Goal: Task Accomplishment & Management: Manage account settings

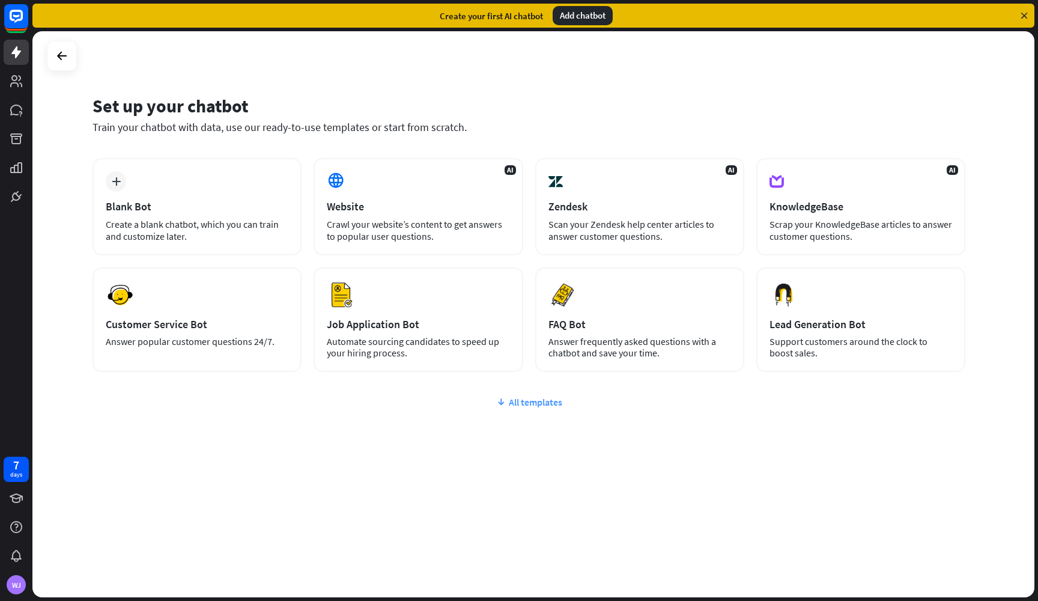
click at [536, 398] on div "All templates" at bounding box center [528, 402] width 873 height 12
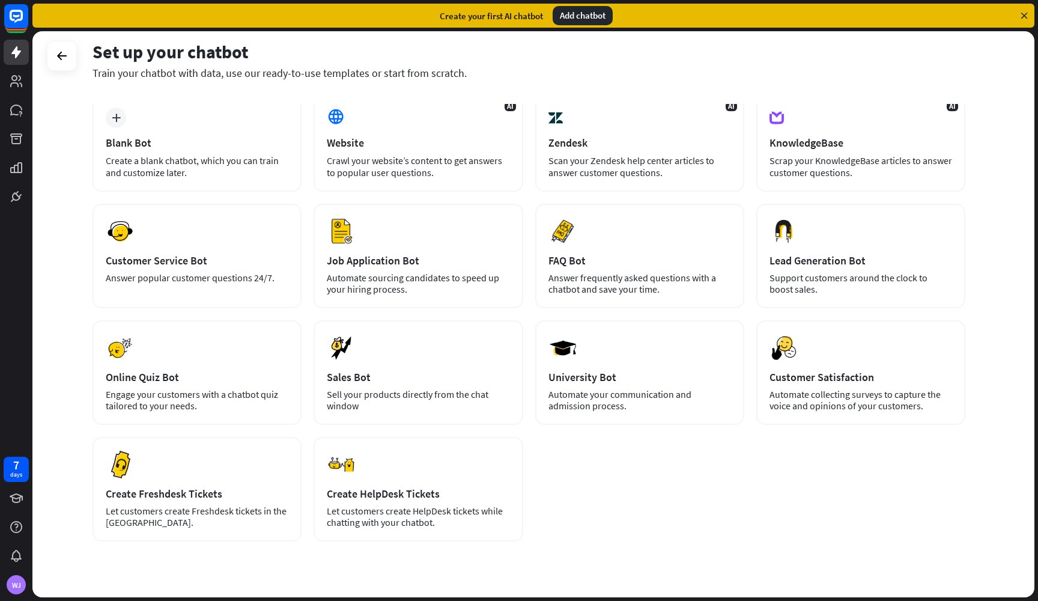
scroll to position [72, 0]
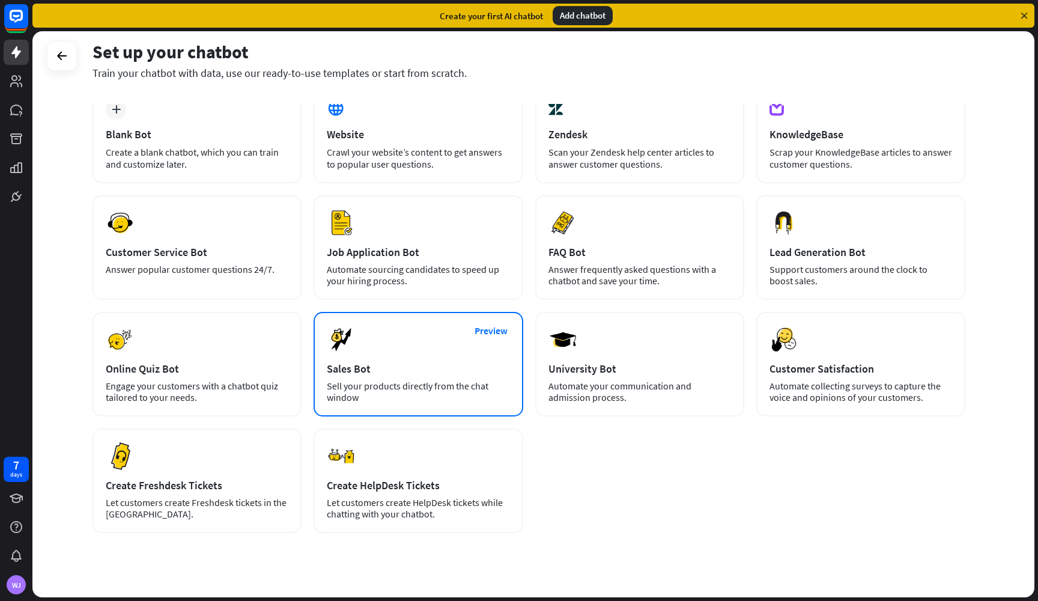
click at [430, 378] on div "Preview Sales Bot Sell your products directly from the chat window" at bounding box center [417, 364] width 209 height 104
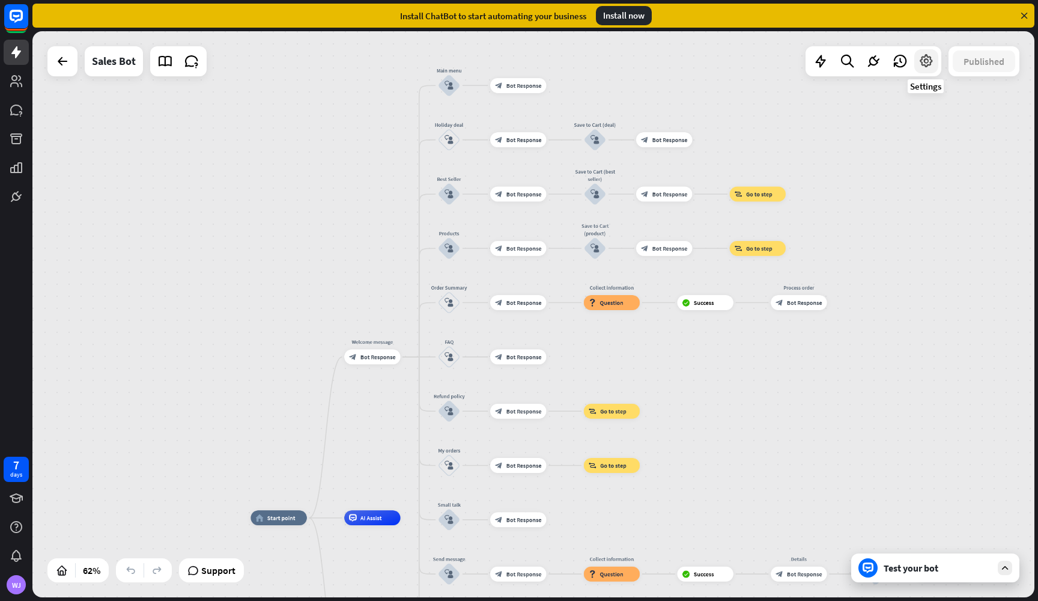
click at [925, 64] on icon at bounding box center [926, 61] width 16 height 16
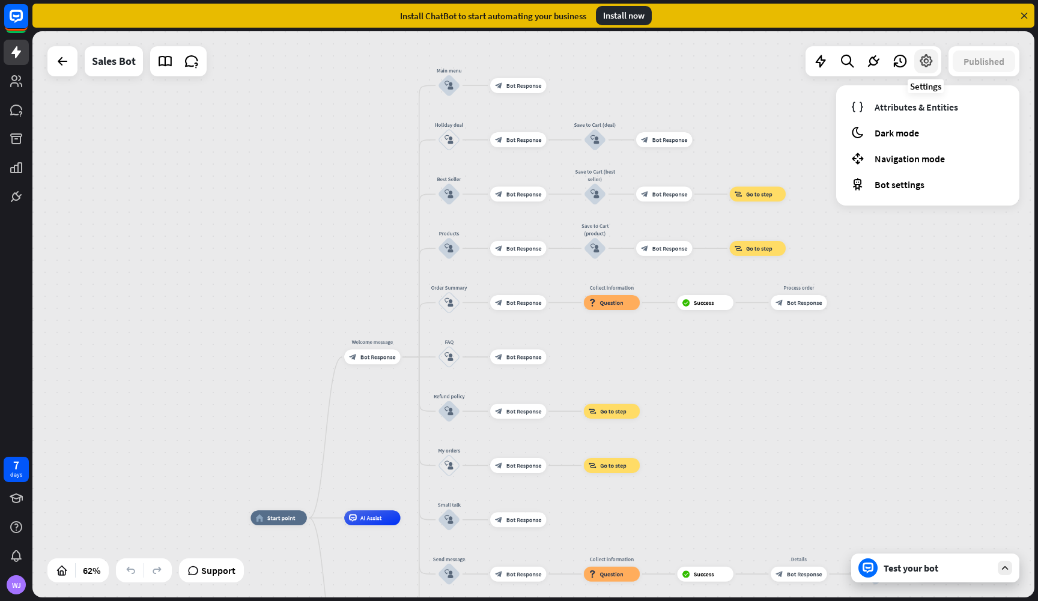
click at [917, 66] on div at bounding box center [926, 61] width 24 height 24
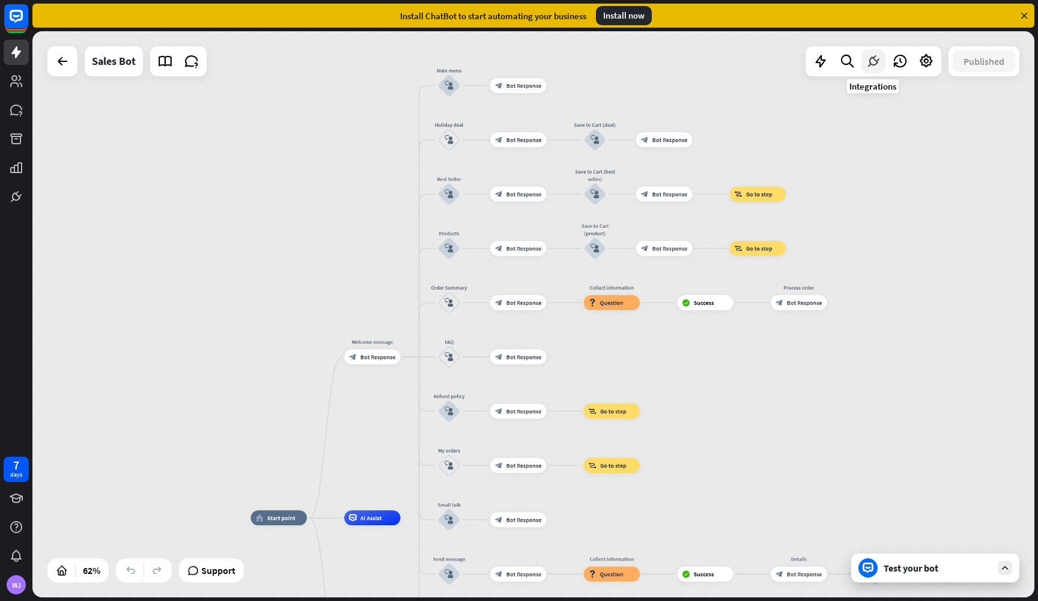
click at [867, 66] on icon at bounding box center [873, 61] width 16 height 16
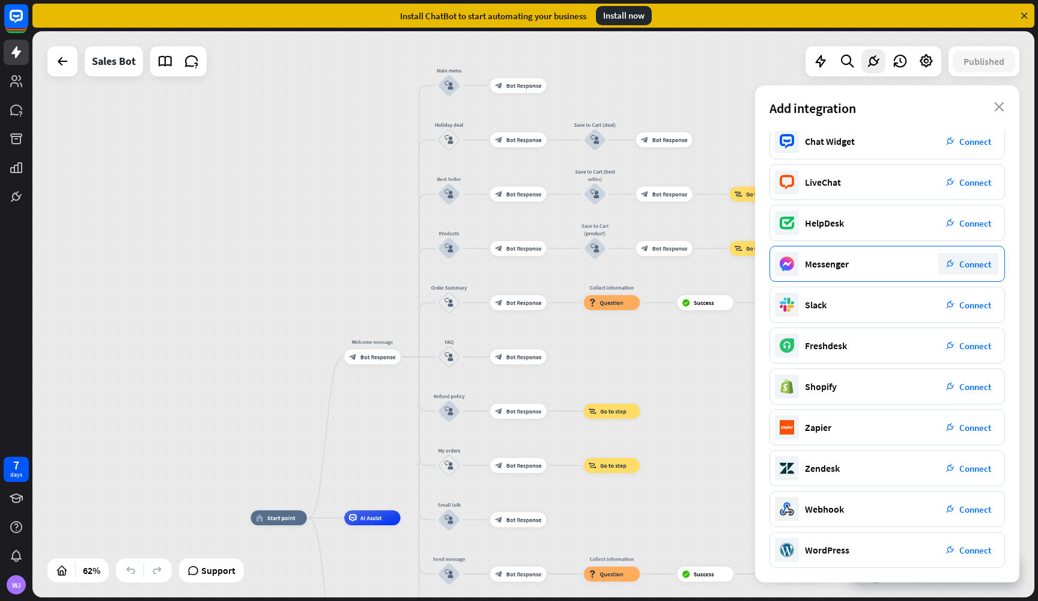
scroll to position [8, 0]
click at [977, 544] on span "Connect" at bounding box center [975, 549] width 32 height 11
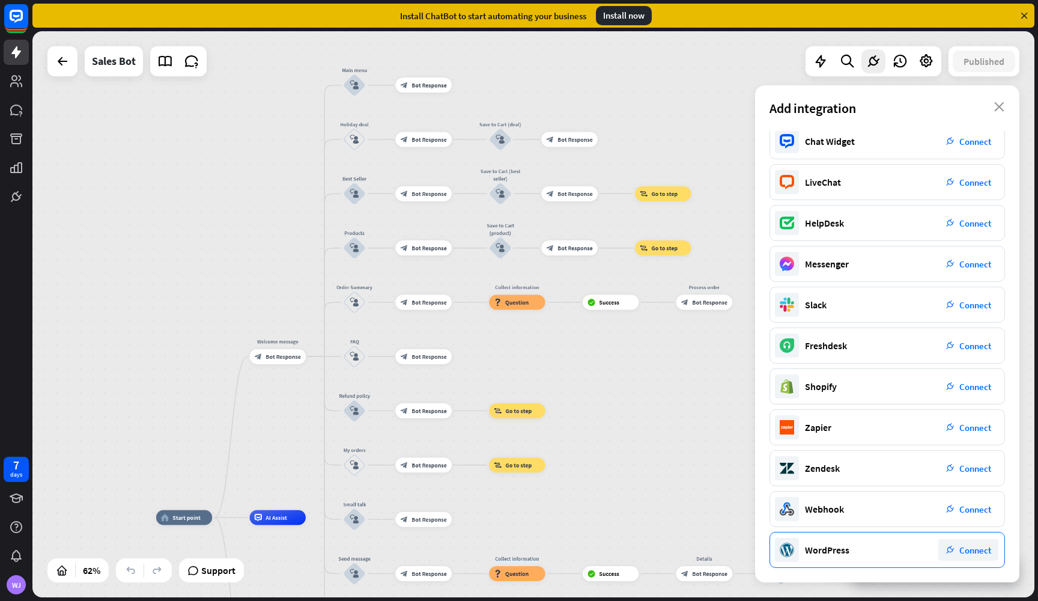
click at [971, 549] on span "Connect" at bounding box center [975, 549] width 32 height 11
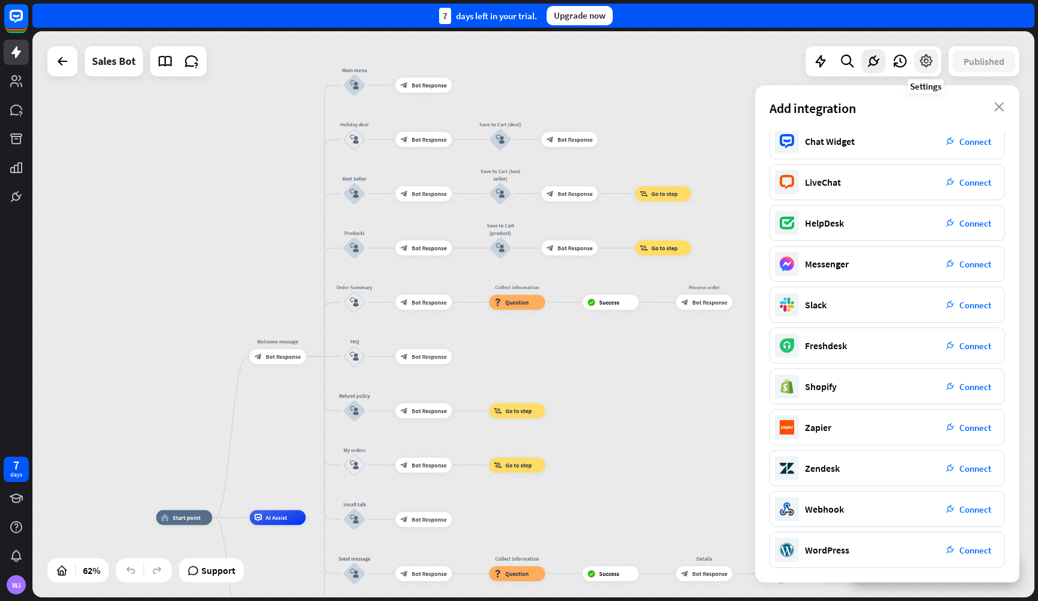
click at [917, 64] on div at bounding box center [926, 61] width 24 height 24
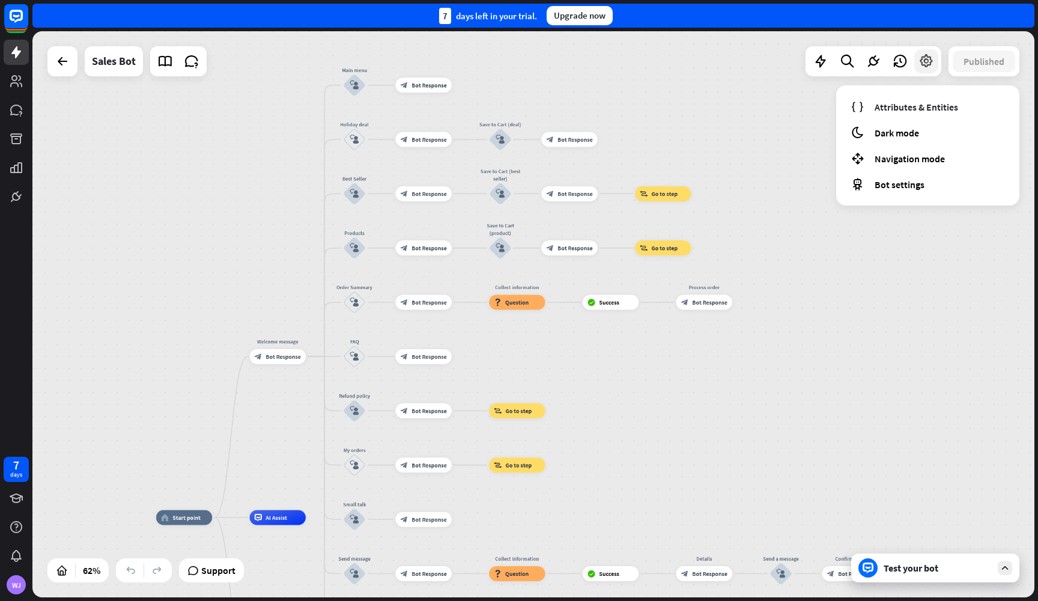
click at [917, 64] on div at bounding box center [926, 61] width 24 height 24
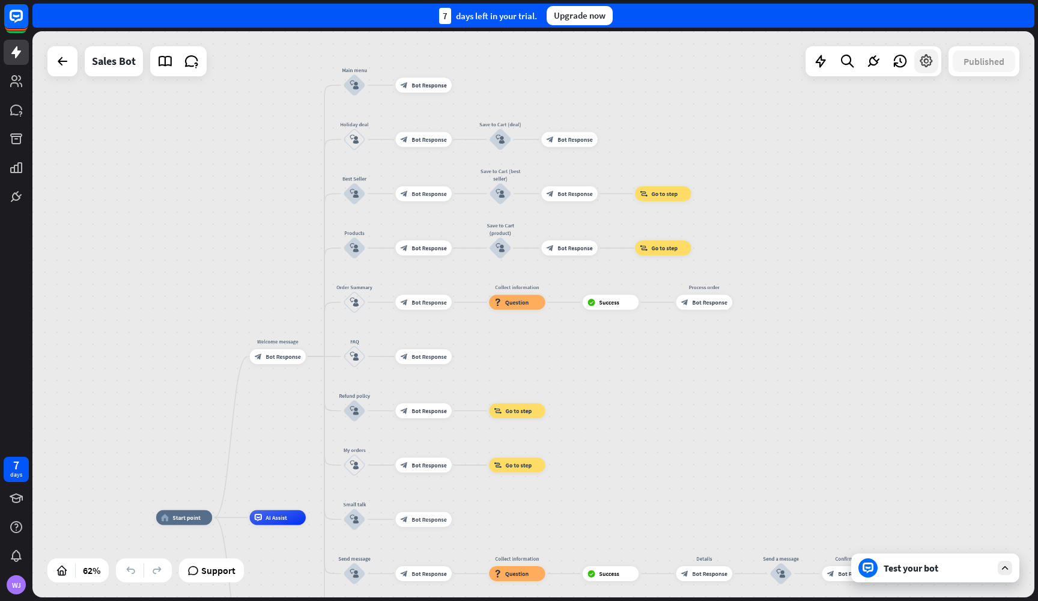
click at [931, 65] on icon at bounding box center [926, 61] width 16 height 16
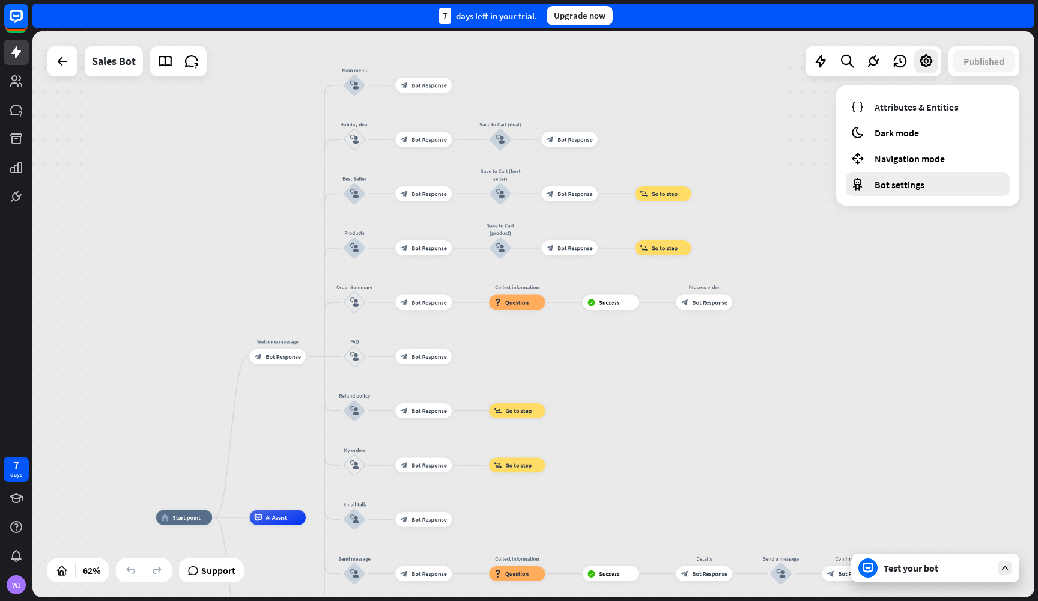
click at [892, 175] on div "Bot settings" at bounding box center [928, 183] width 164 height 23
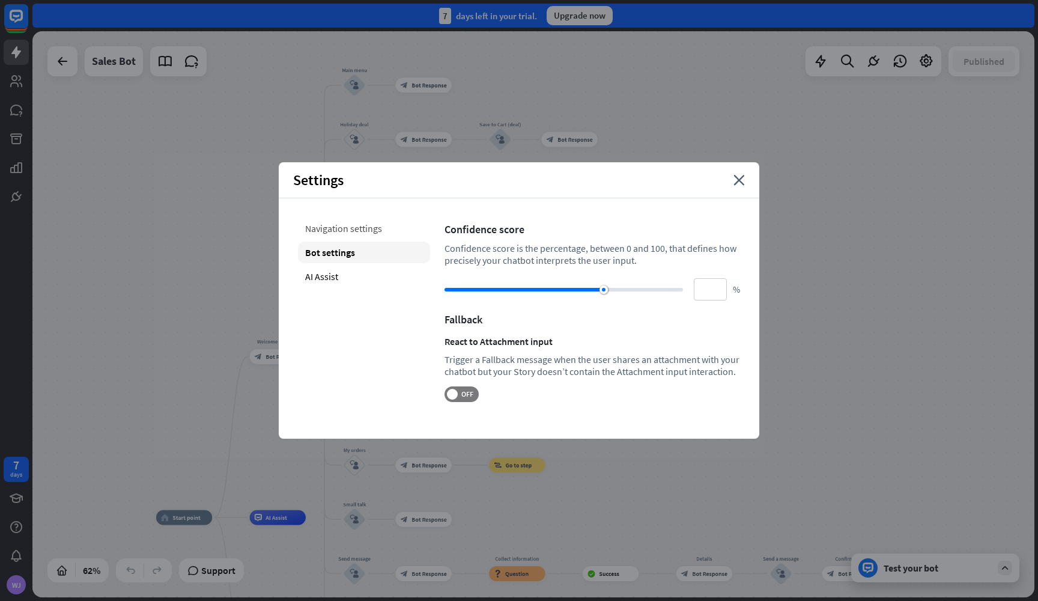
click at [372, 237] on div "Navigation settings" at bounding box center [364, 228] width 132 height 22
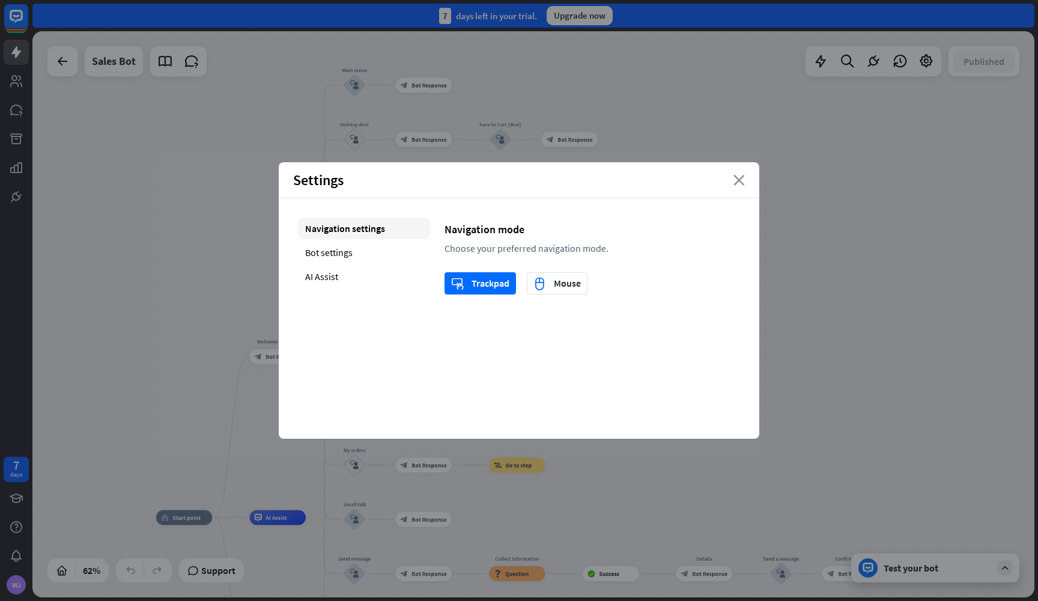
click at [739, 181] on icon "close" at bounding box center [738, 180] width 11 height 11
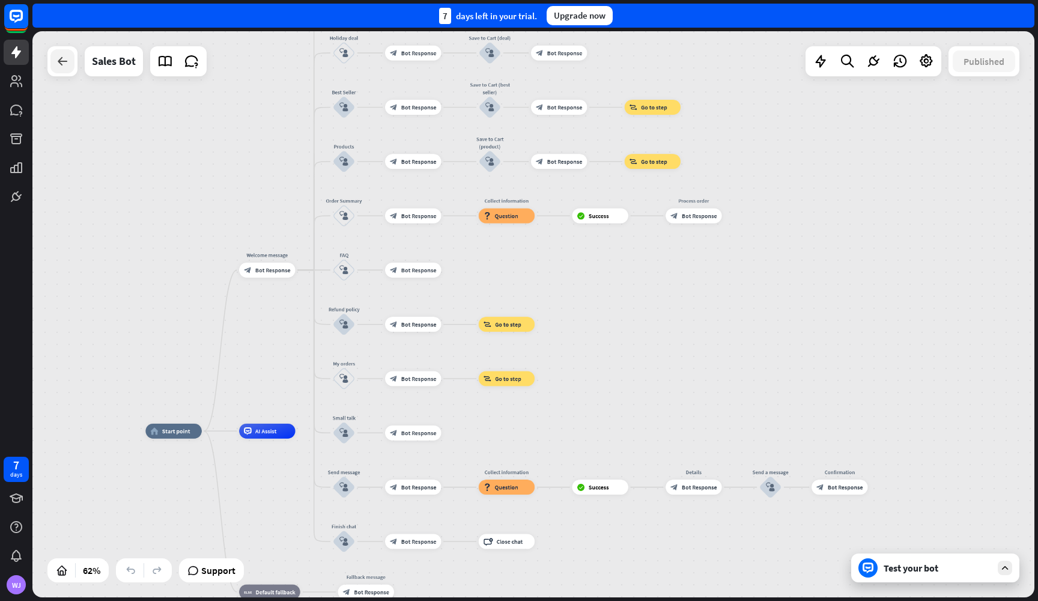
click at [66, 70] on div at bounding box center [62, 61] width 24 height 24
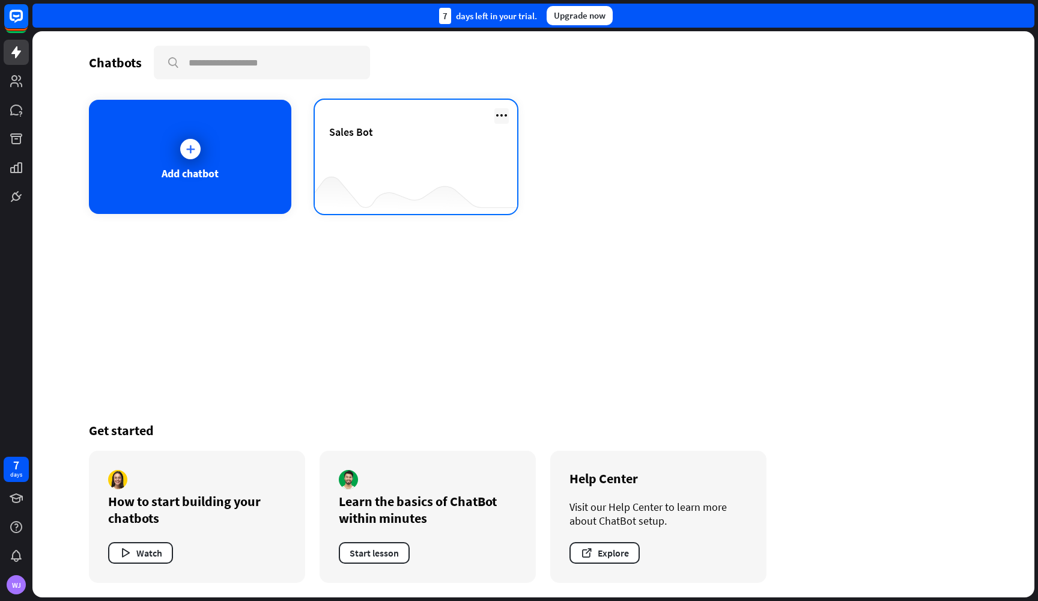
click at [497, 117] on icon at bounding box center [501, 115] width 14 height 14
click at [404, 169] on div at bounding box center [416, 190] width 202 height 46
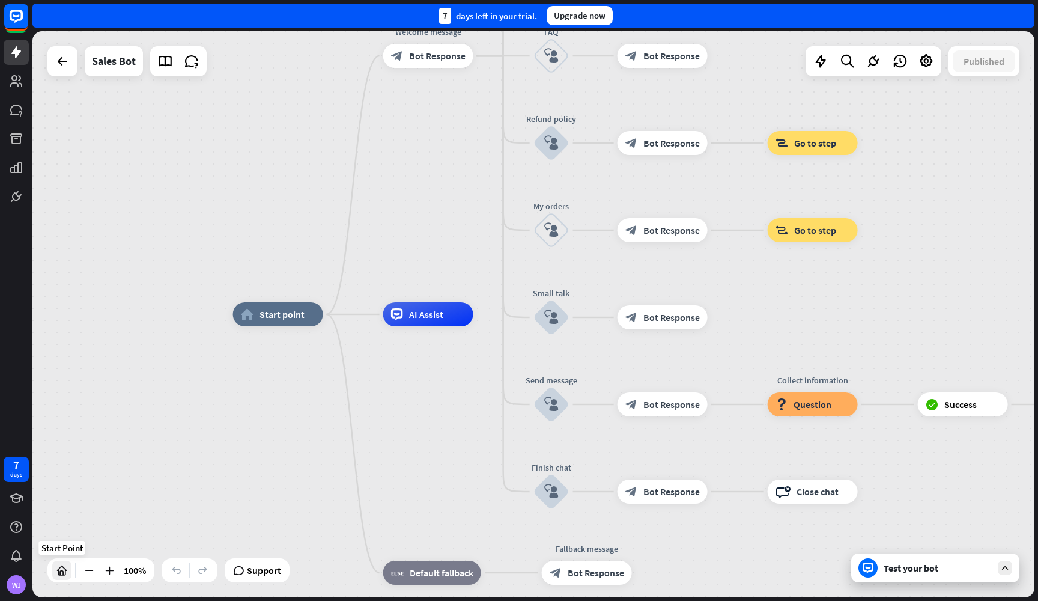
click at [68, 569] on div at bounding box center [61, 569] width 19 height 19
click at [57, 68] on icon at bounding box center [62, 61] width 14 height 14
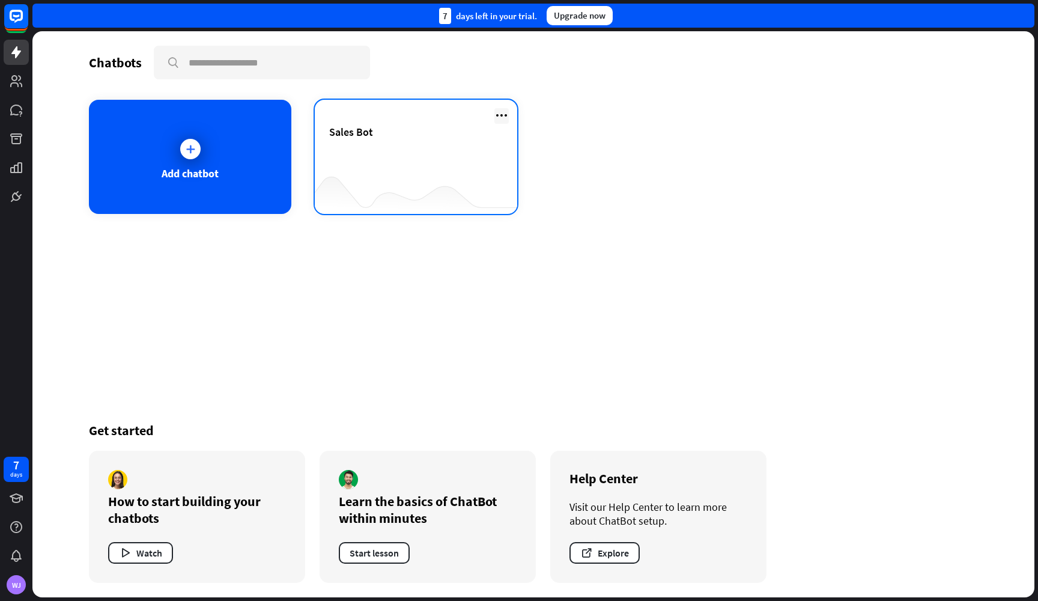
click at [503, 115] on icon at bounding box center [501, 115] width 14 height 14
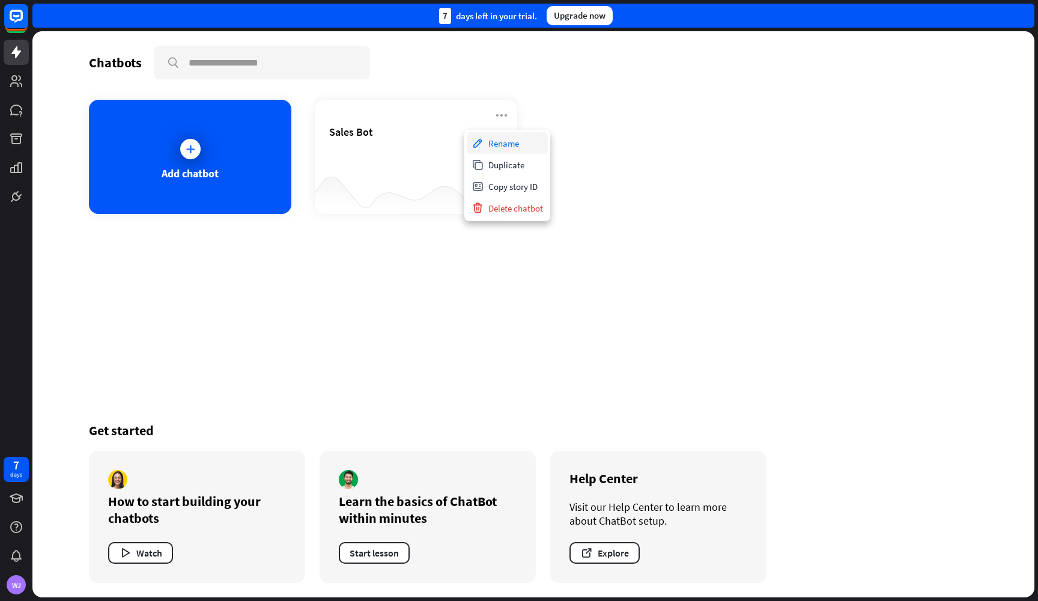
click at [505, 142] on div "Rename" at bounding box center [507, 143] width 81 height 22
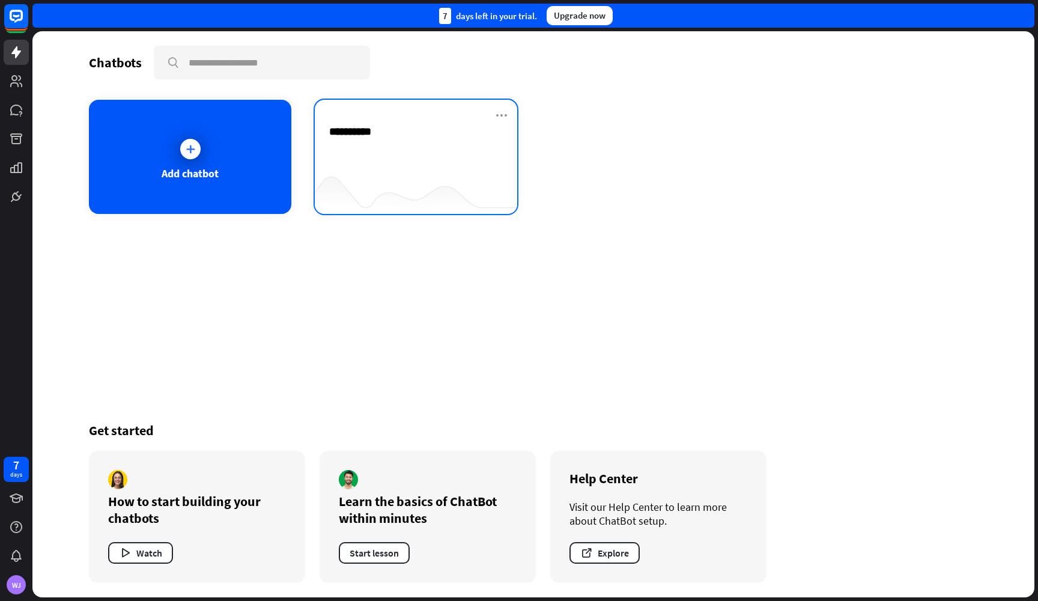
type input "**********"
click at [677, 175] on div "Add chatbot Product bot" at bounding box center [533, 157] width 889 height 114
click at [400, 144] on div "Product bot" at bounding box center [416, 146] width 174 height 42
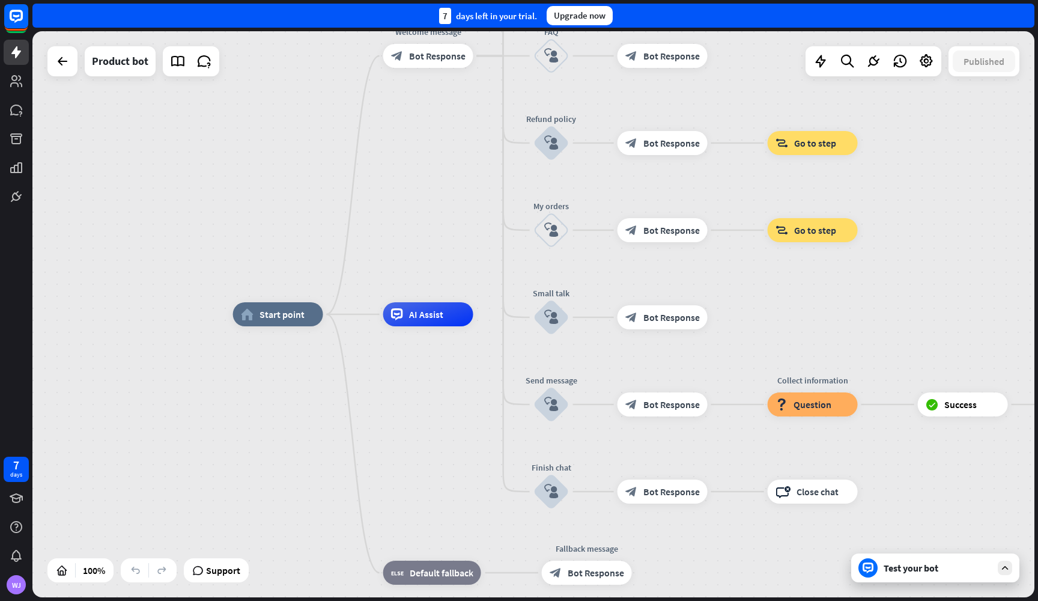
click at [893, 571] on div "Test your bot" at bounding box center [937, 567] width 108 height 12
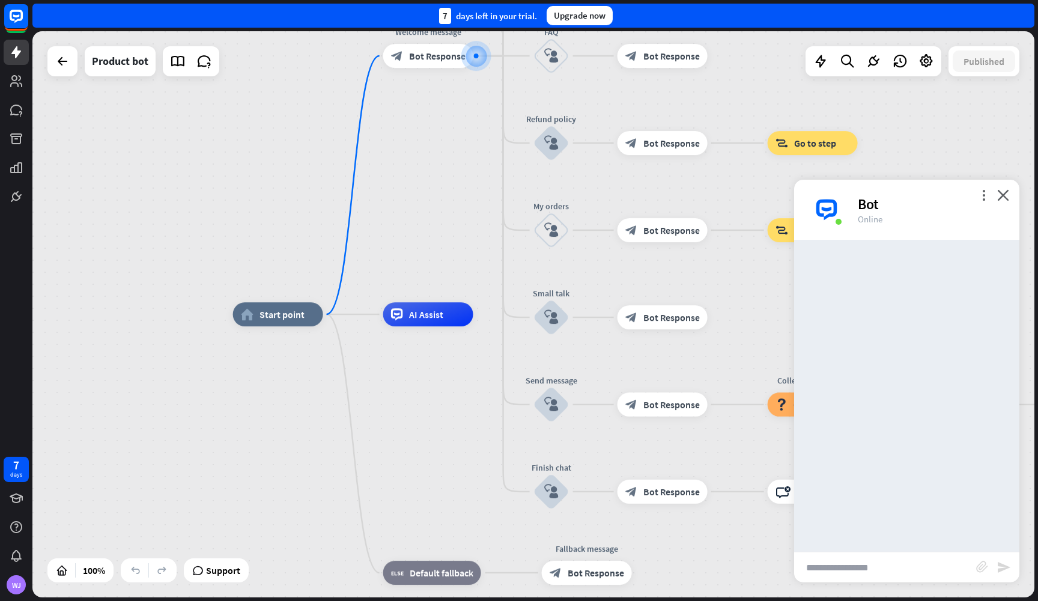
click at [876, 568] on input "text" at bounding box center [885, 567] width 182 height 30
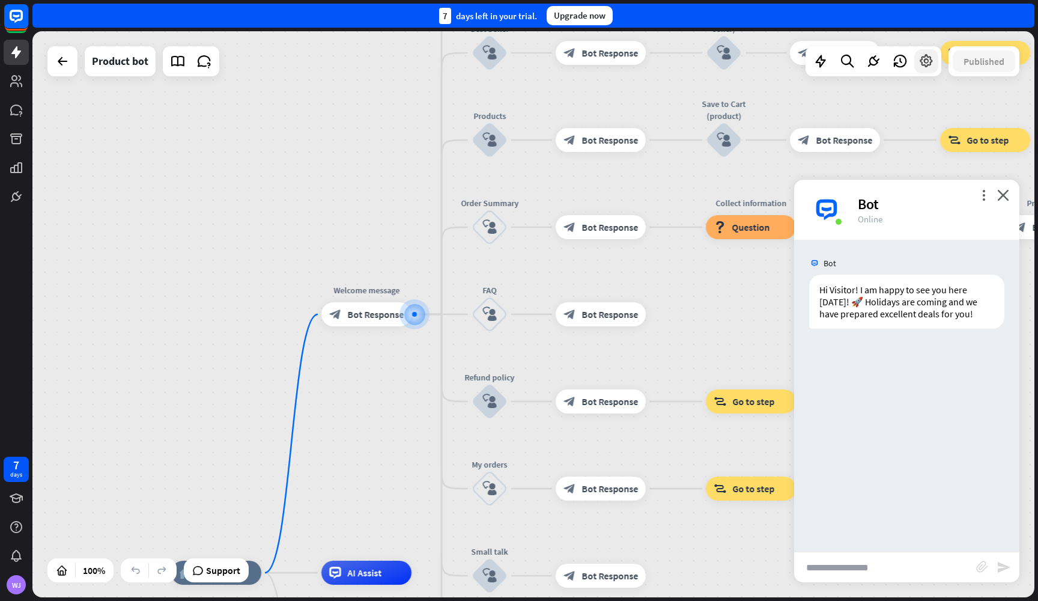
click at [933, 55] on icon at bounding box center [926, 61] width 16 height 16
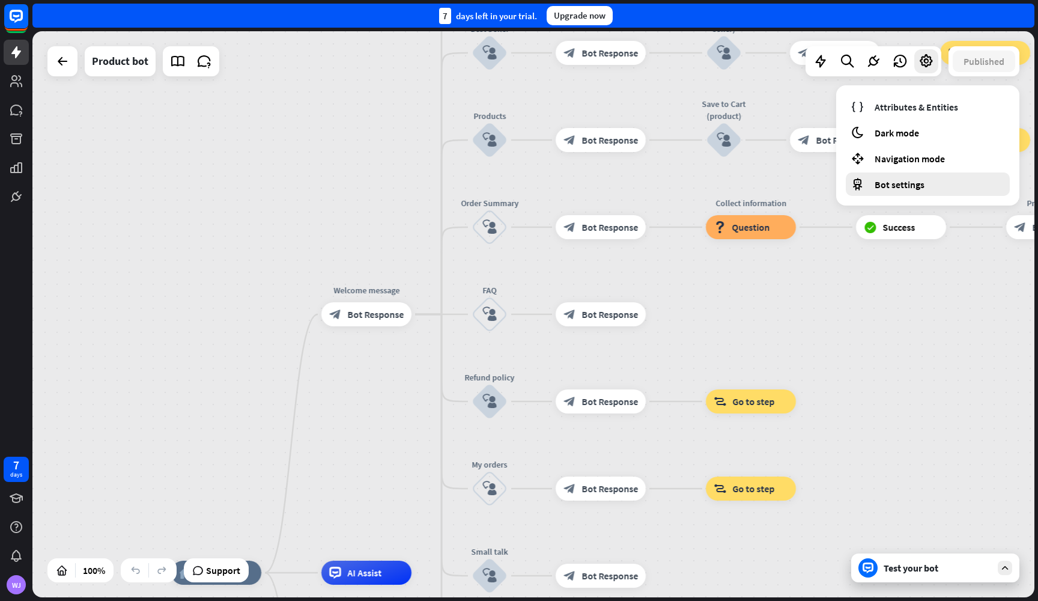
click at [891, 187] on span "Bot settings" at bounding box center [899, 184] width 50 height 12
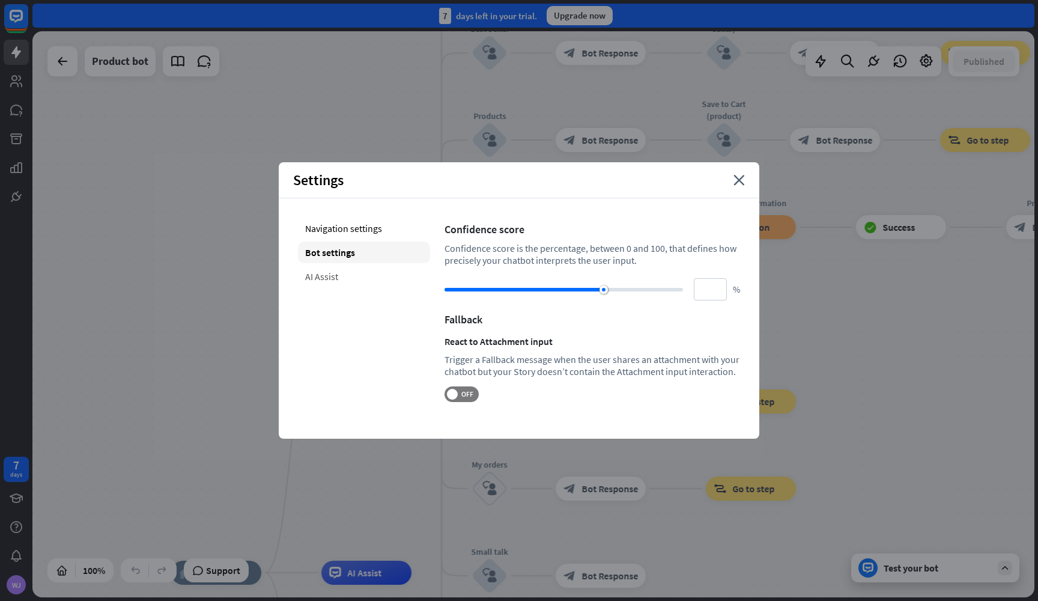
click at [338, 277] on div "AI Assist" at bounding box center [364, 276] width 132 height 22
type input "**"
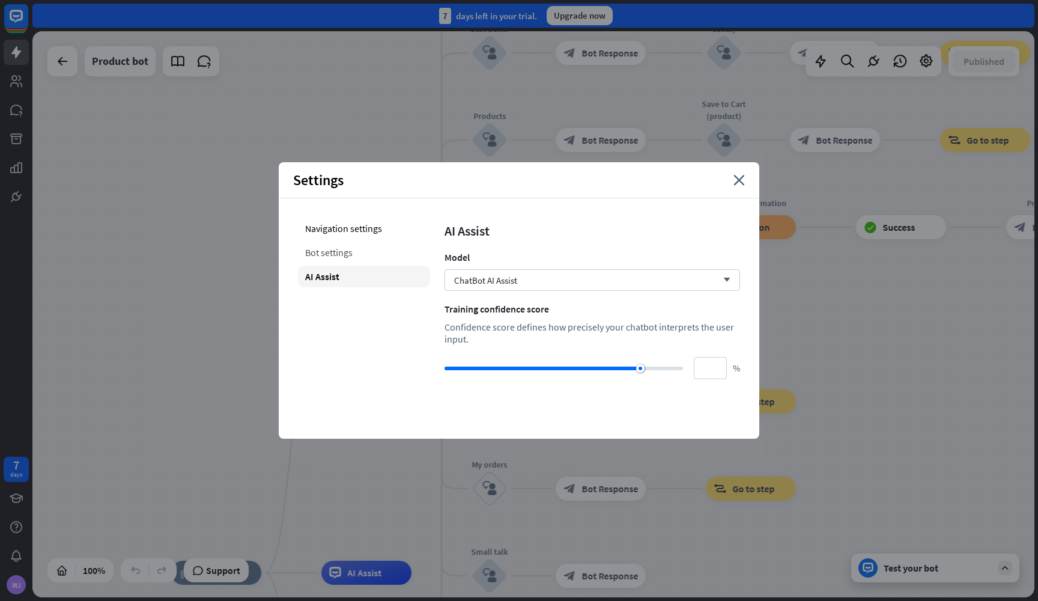
click at [356, 255] on div "Bot settings" at bounding box center [364, 252] width 132 height 22
type input "**"
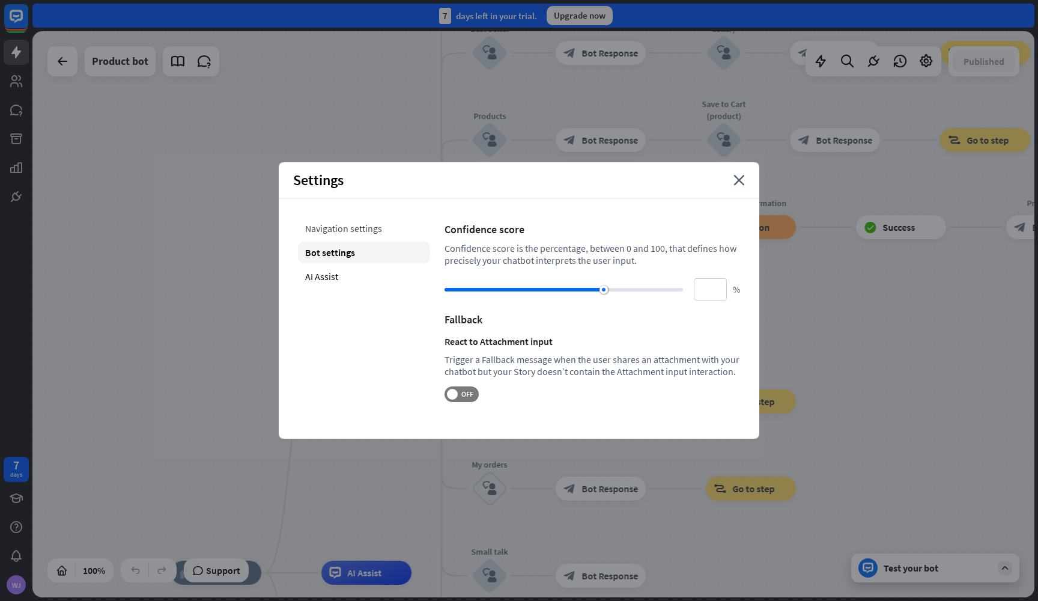
click at [355, 226] on div "Navigation settings" at bounding box center [364, 228] width 132 height 22
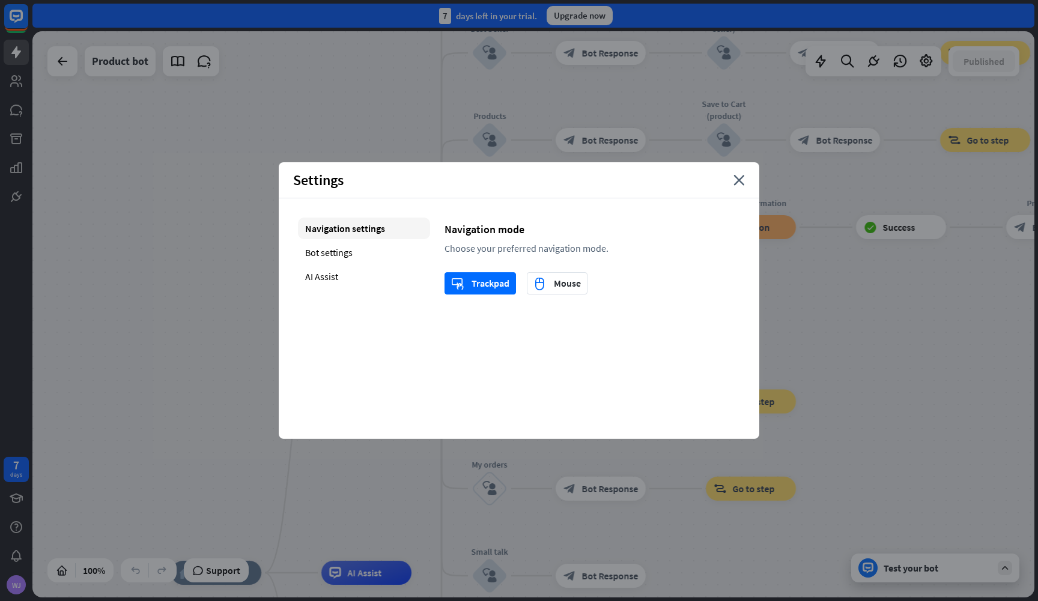
click at [734, 186] on div "Settings close" at bounding box center [519, 180] width 480 height 36
click at [739, 181] on icon "close" at bounding box center [738, 180] width 11 height 11
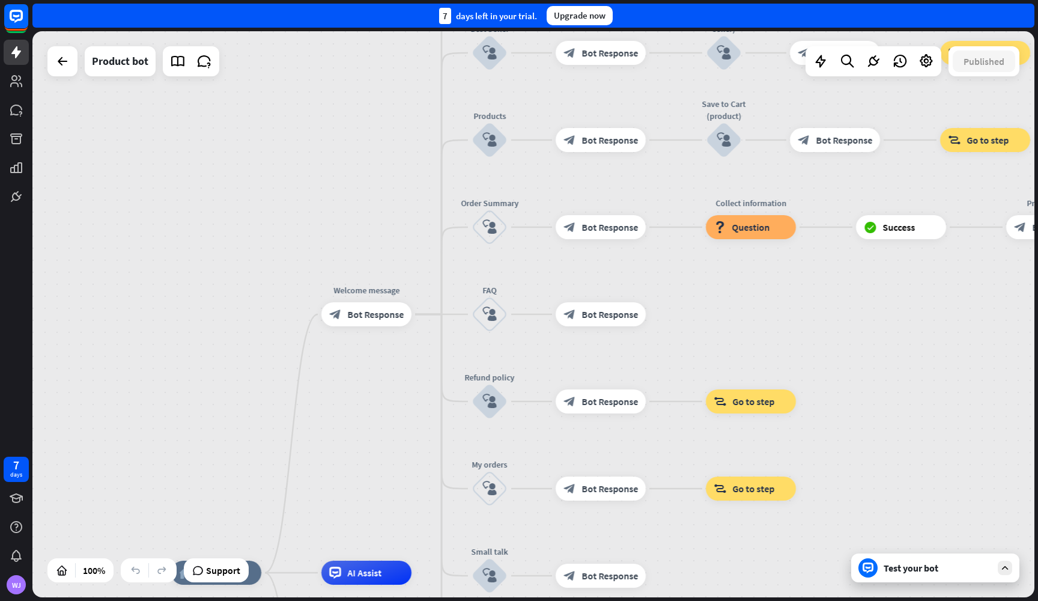
click at [950, 57] on div "Published" at bounding box center [983, 61] width 71 height 30
click at [921, 62] on icon at bounding box center [926, 61] width 16 height 16
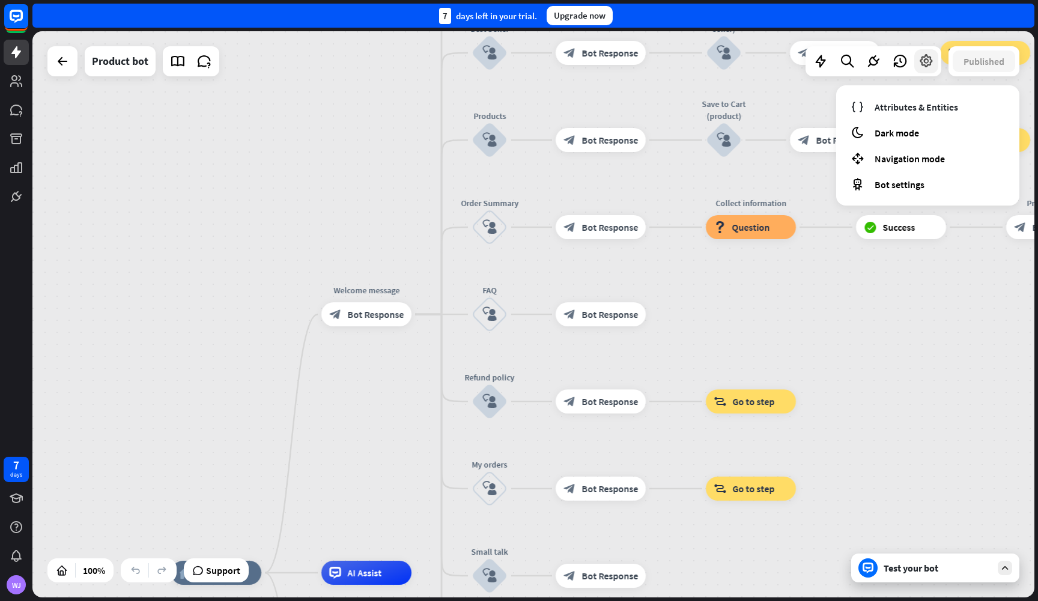
click at [921, 62] on icon at bounding box center [926, 61] width 16 height 16
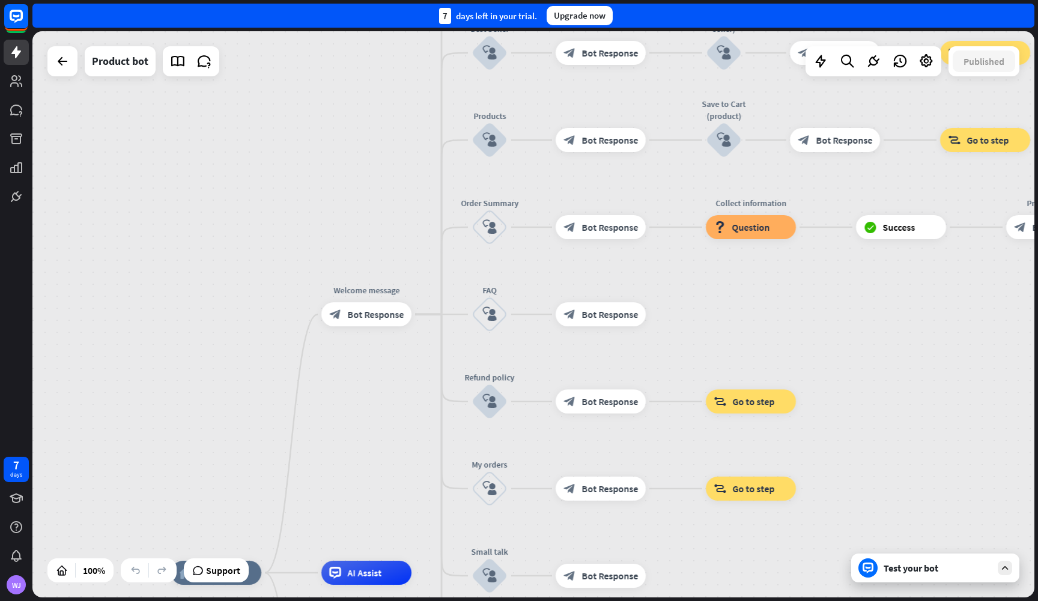
click at [875, 562] on div at bounding box center [867, 567] width 19 height 19
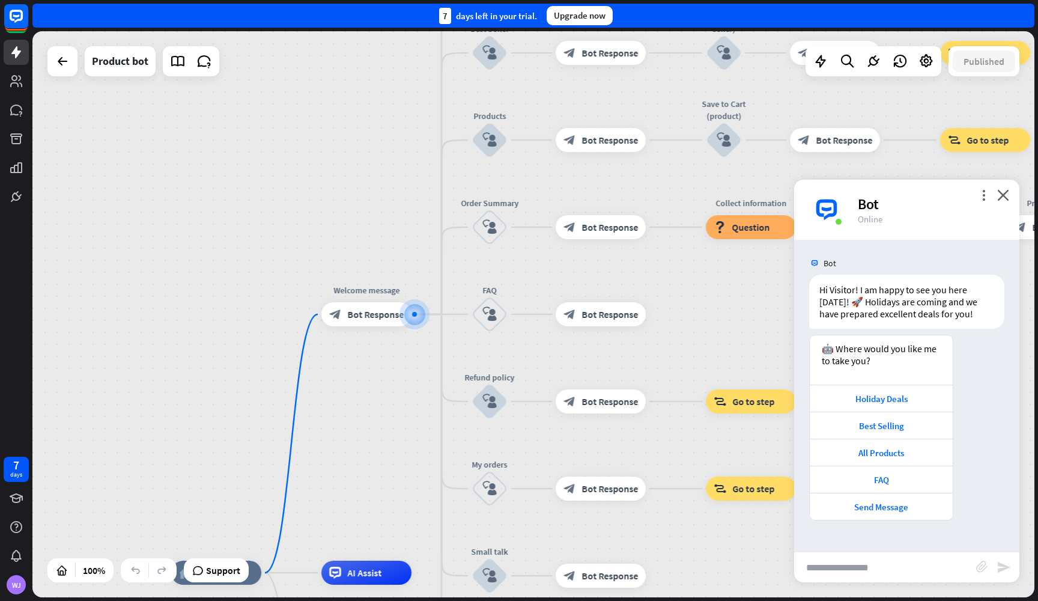
click at [856, 571] on input "text" at bounding box center [885, 567] width 182 height 30
click at [893, 430] on div "Best Selling" at bounding box center [881, 425] width 131 height 11
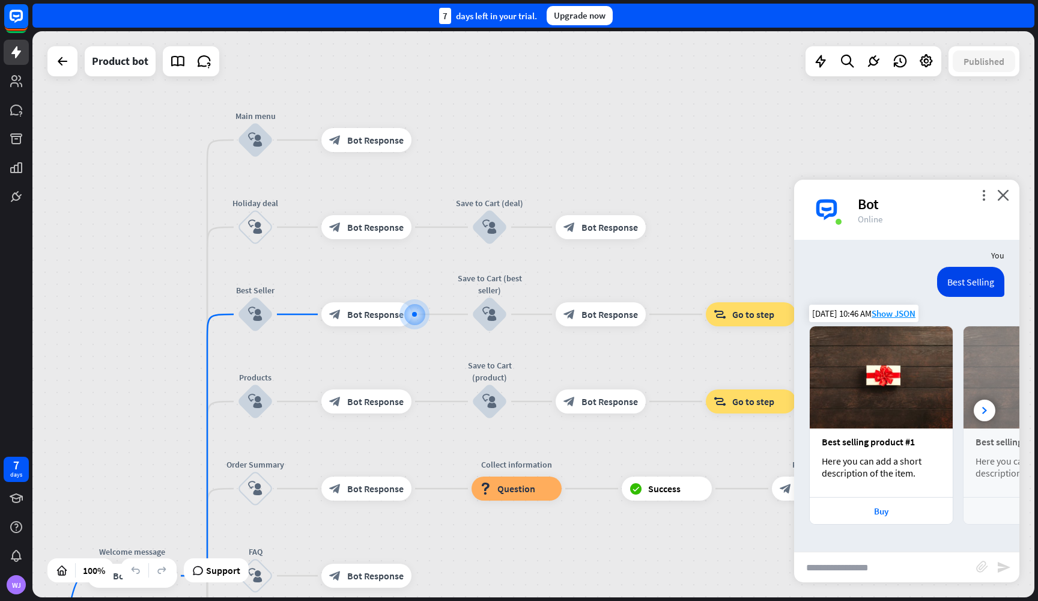
scroll to position [277, 0]
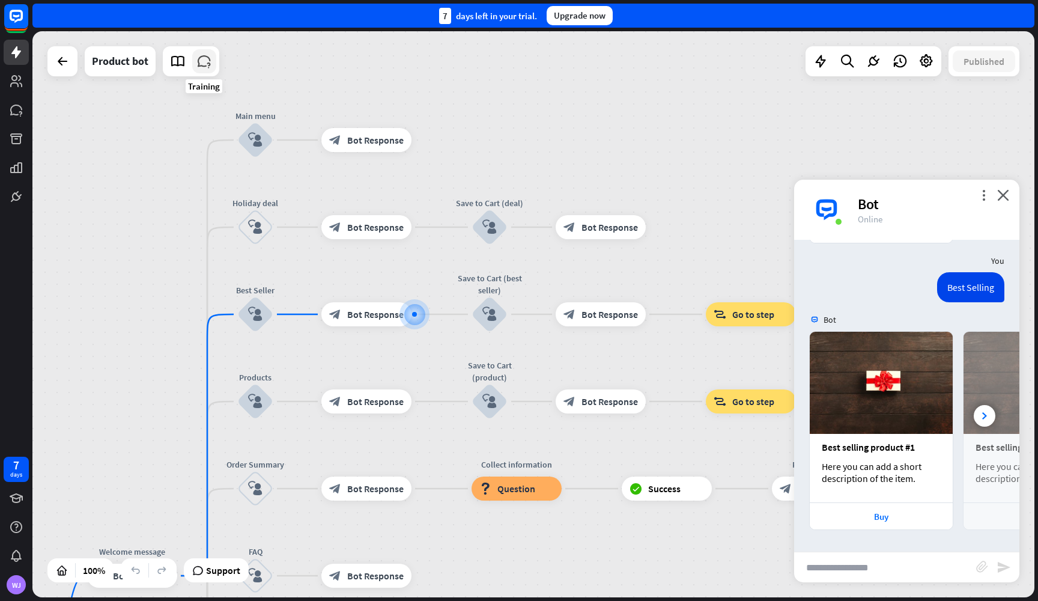
click at [205, 61] on icon at bounding box center [204, 61] width 16 height 16
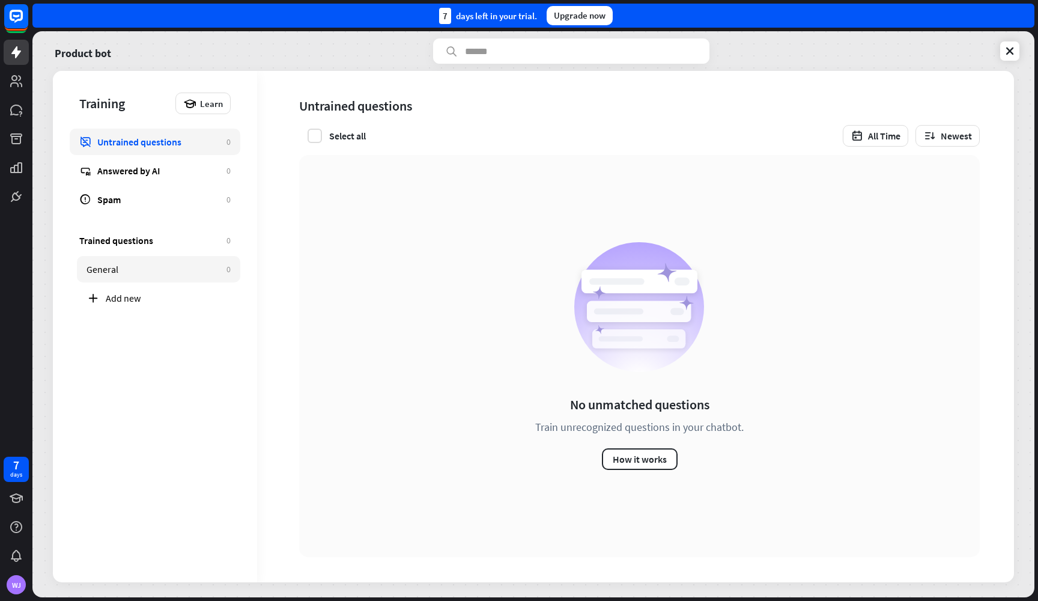
click at [148, 262] on link "General 0" at bounding box center [158, 269] width 163 height 26
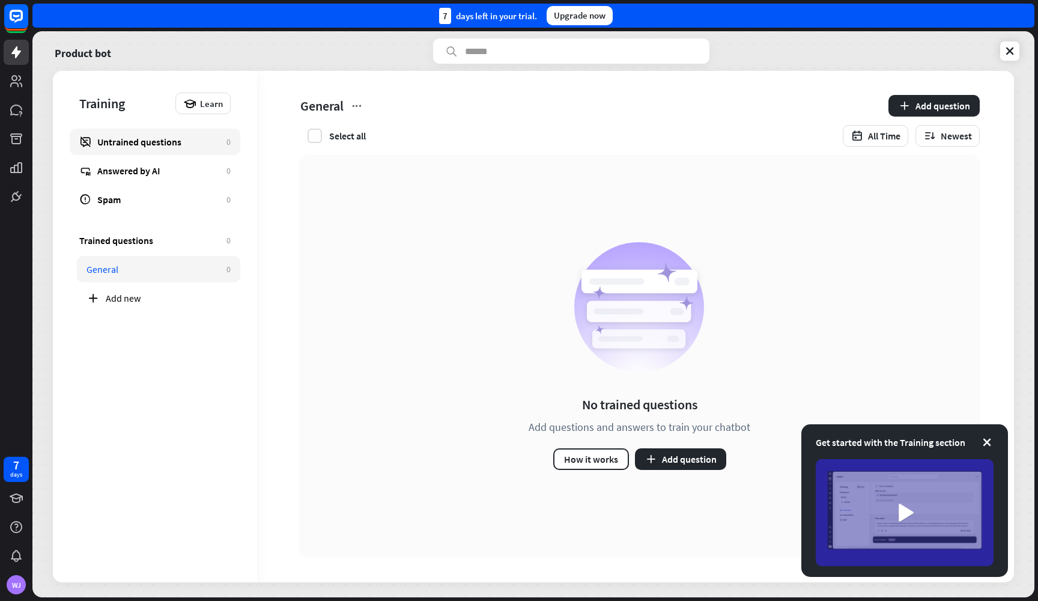
click at [159, 152] on link "Untrained questions 0" at bounding box center [155, 142] width 171 height 26
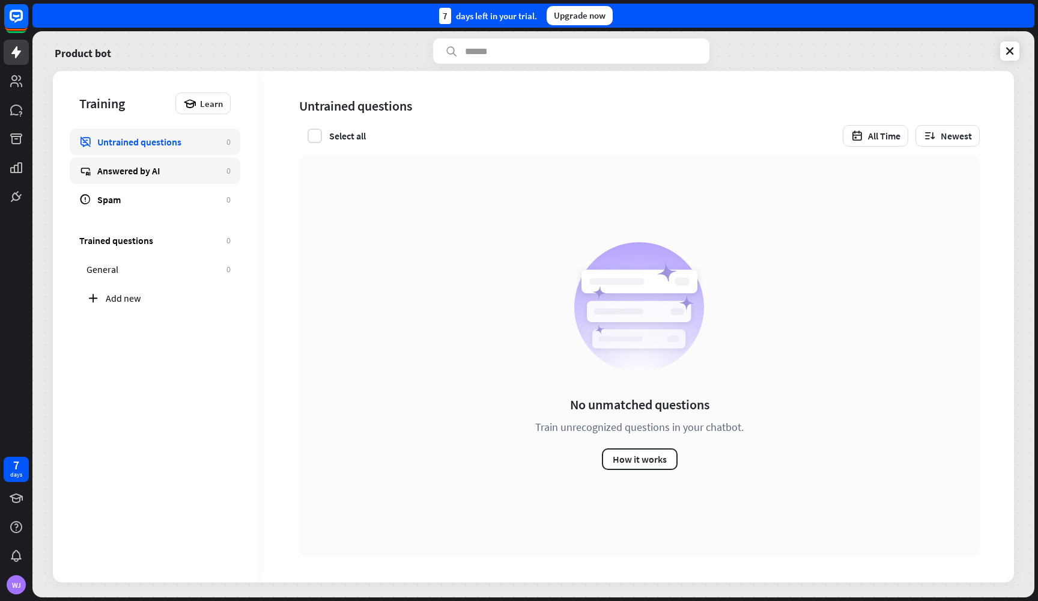
click at [156, 167] on div "Answered by AI" at bounding box center [158, 171] width 123 height 12
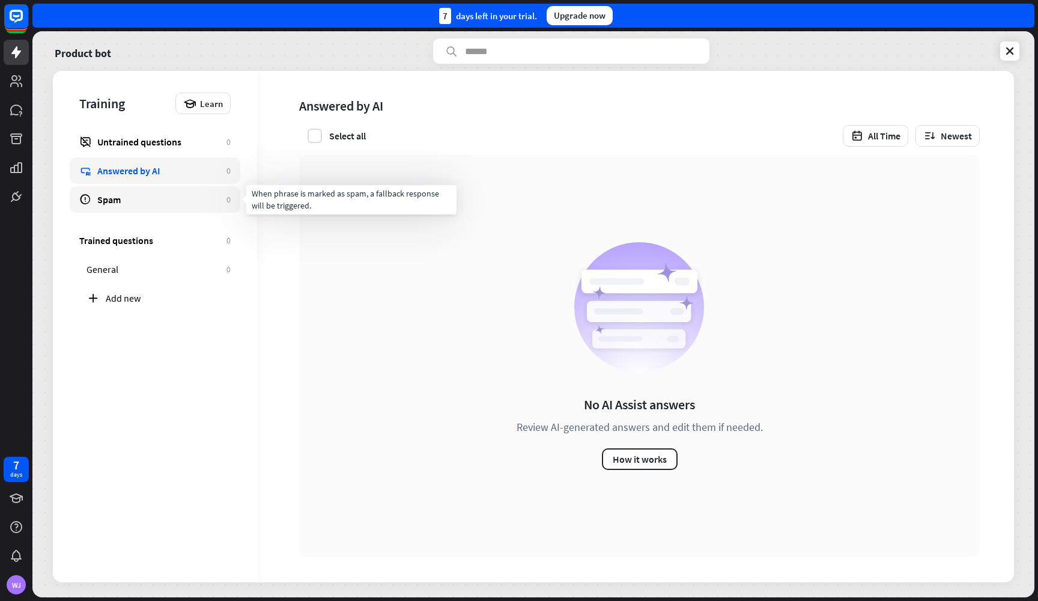
click at [146, 189] on link "Spam 0" at bounding box center [155, 199] width 171 height 26
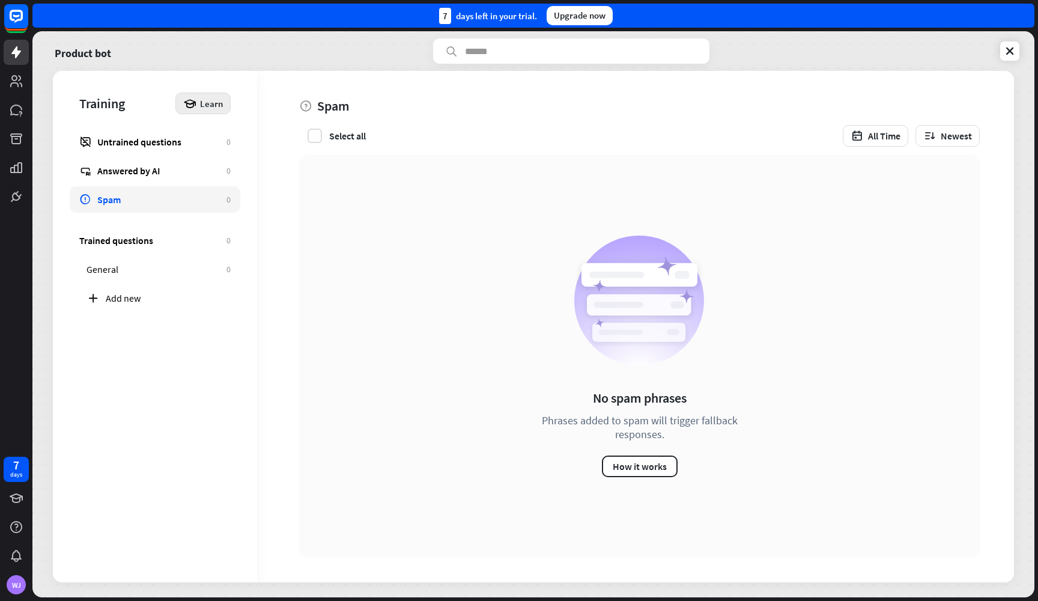
click at [214, 100] on span "Learn" at bounding box center [211, 103] width 23 height 11
click at [13, 193] on icon at bounding box center [16, 196] width 14 height 14
